Goal: Communication & Community: Answer question/provide support

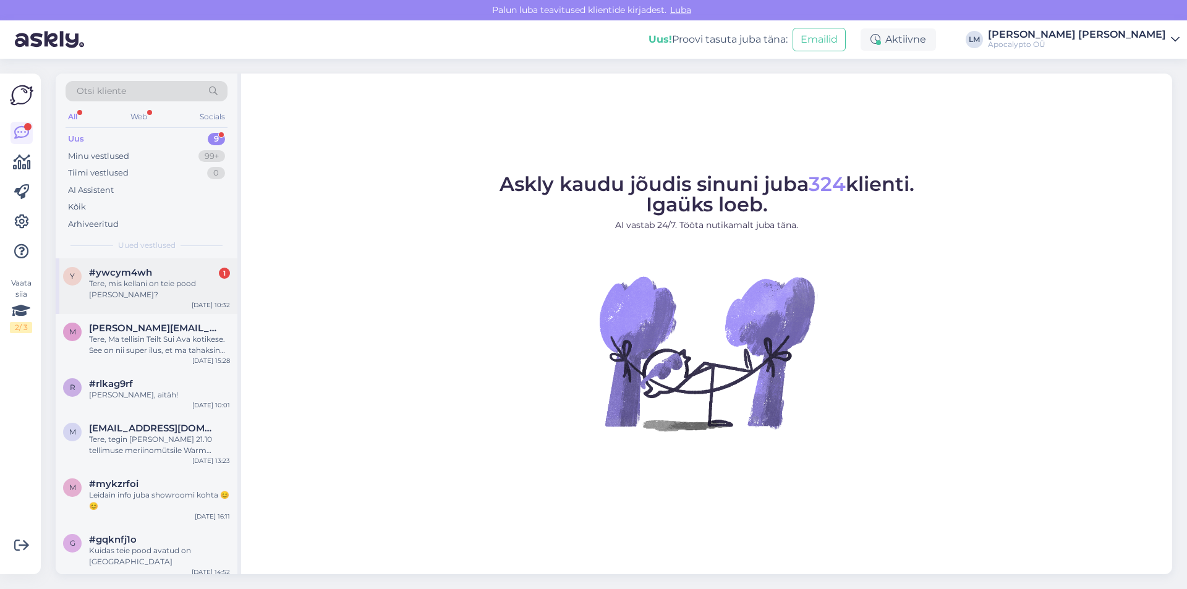
click at [150, 292] on div "Tere, mis kellani on teie pood [PERSON_NAME]?" at bounding box center [159, 289] width 141 height 22
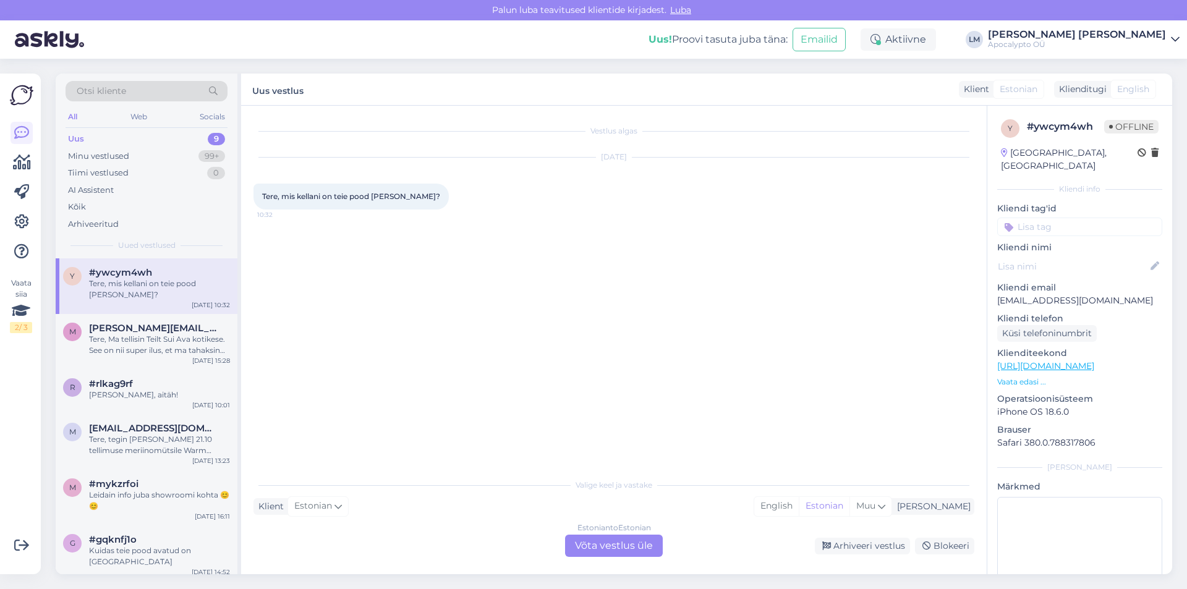
click at [618, 547] on div "Estonian to Estonian Võta vestlus üle" at bounding box center [614, 546] width 98 height 22
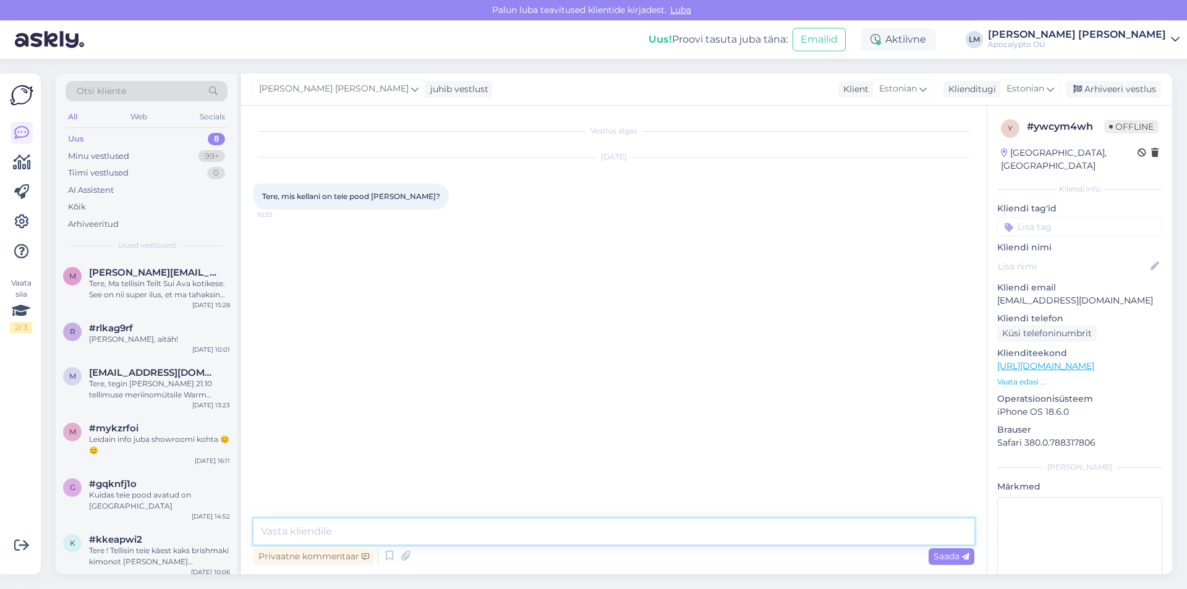
click at [403, 536] on textarea at bounding box center [613, 532] width 721 height 26
type textarea "t"
type textarea "Tere, oleme täna avatud 11:00-16:30 :)"
